Goal: Transaction & Acquisition: Subscribe to service/newsletter

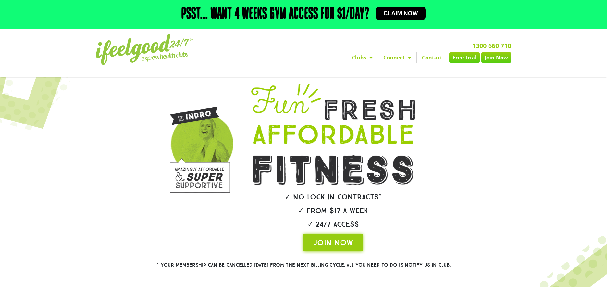
click at [389, 12] on span "Claim now" at bounding box center [401, 13] width 34 height 6
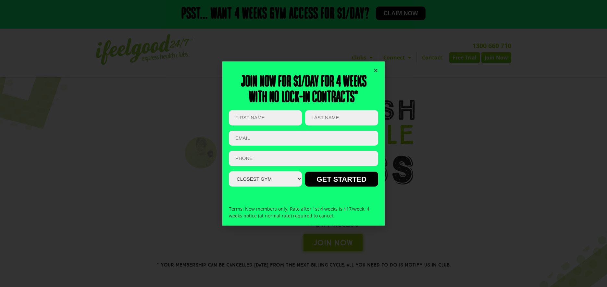
scroll to position [115, 0]
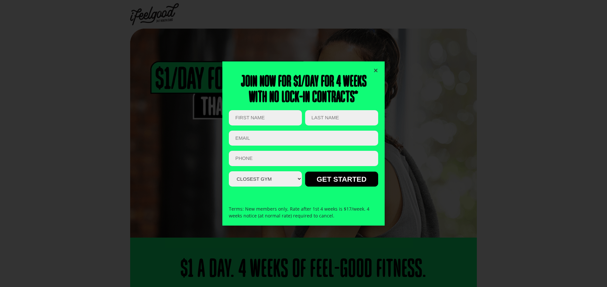
click at [376, 72] on icon "Close" at bounding box center [375, 70] width 5 height 5
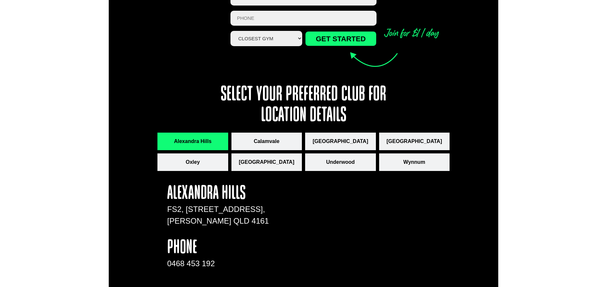
scroll to position [1137, 0]
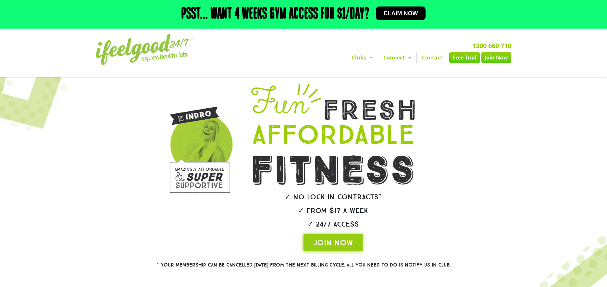
click at [396, 13] on span "Claim now" at bounding box center [401, 13] width 34 height 6
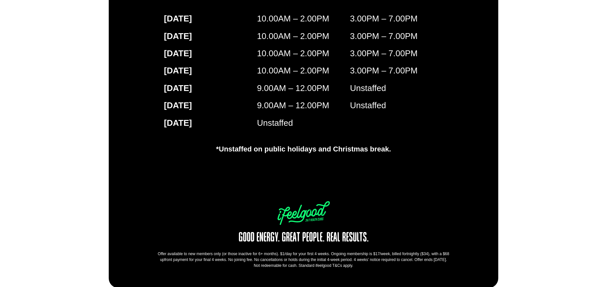
scroll to position [1137, 0]
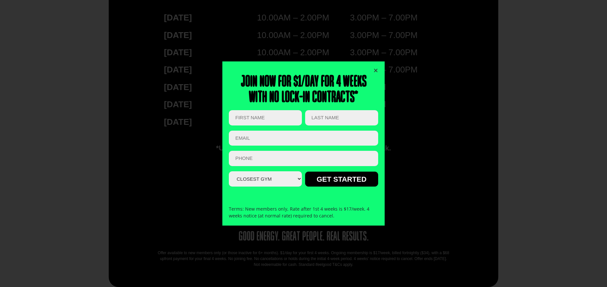
click at [378, 69] on icon "Close" at bounding box center [375, 70] width 5 height 5
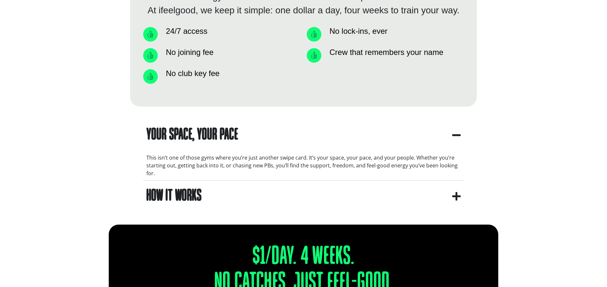
scroll to position [421, 0]
